Goal: Download file/media

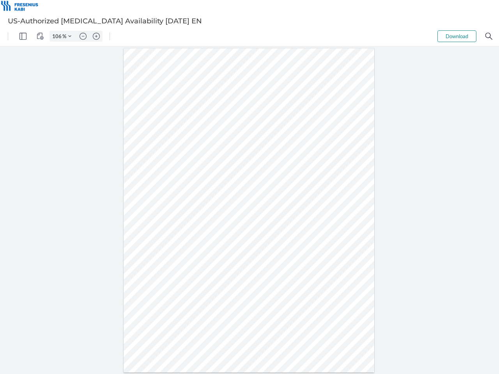
click at [23, 36] on img "Panel" at bounding box center [22, 36] width 7 height 7
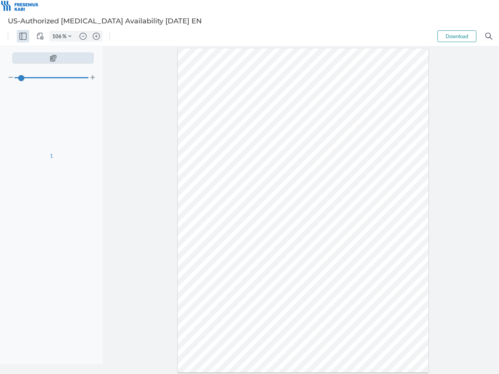
click at [40, 36] on img "View Controls" at bounding box center [40, 36] width 7 height 7
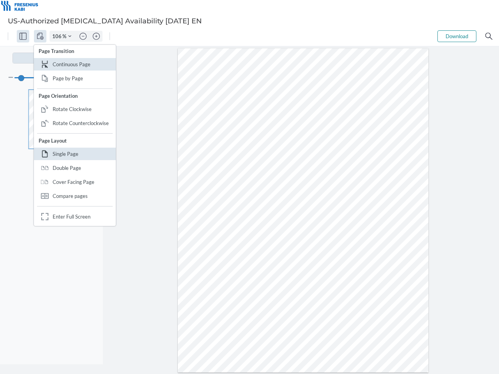
click at [58, 36] on input "106" at bounding box center [56, 36] width 12 height 7
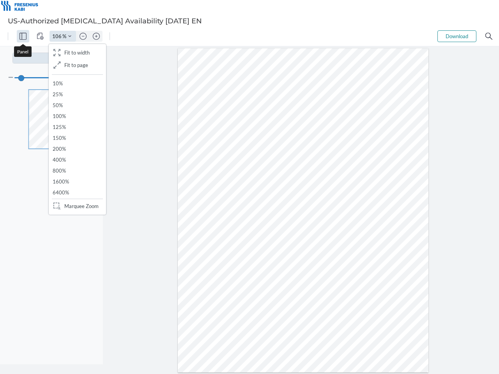
click at [70, 36] on img "Zoom Controls" at bounding box center [69, 36] width 3 height 3
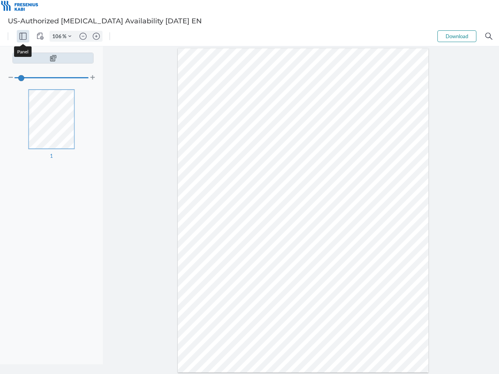
click at [83, 36] on img "Zoom out" at bounding box center [83, 36] width 7 height 7
click at [96, 36] on img "Zoom in" at bounding box center [96, 36] width 7 height 7
type input "106"
click at [457, 36] on button "Download" at bounding box center [456, 36] width 39 height 12
click at [489, 36] on img "Search" at bounding box center [488, 36] width 7 height 7
